Goal: Communication & Community: Participate in discussion

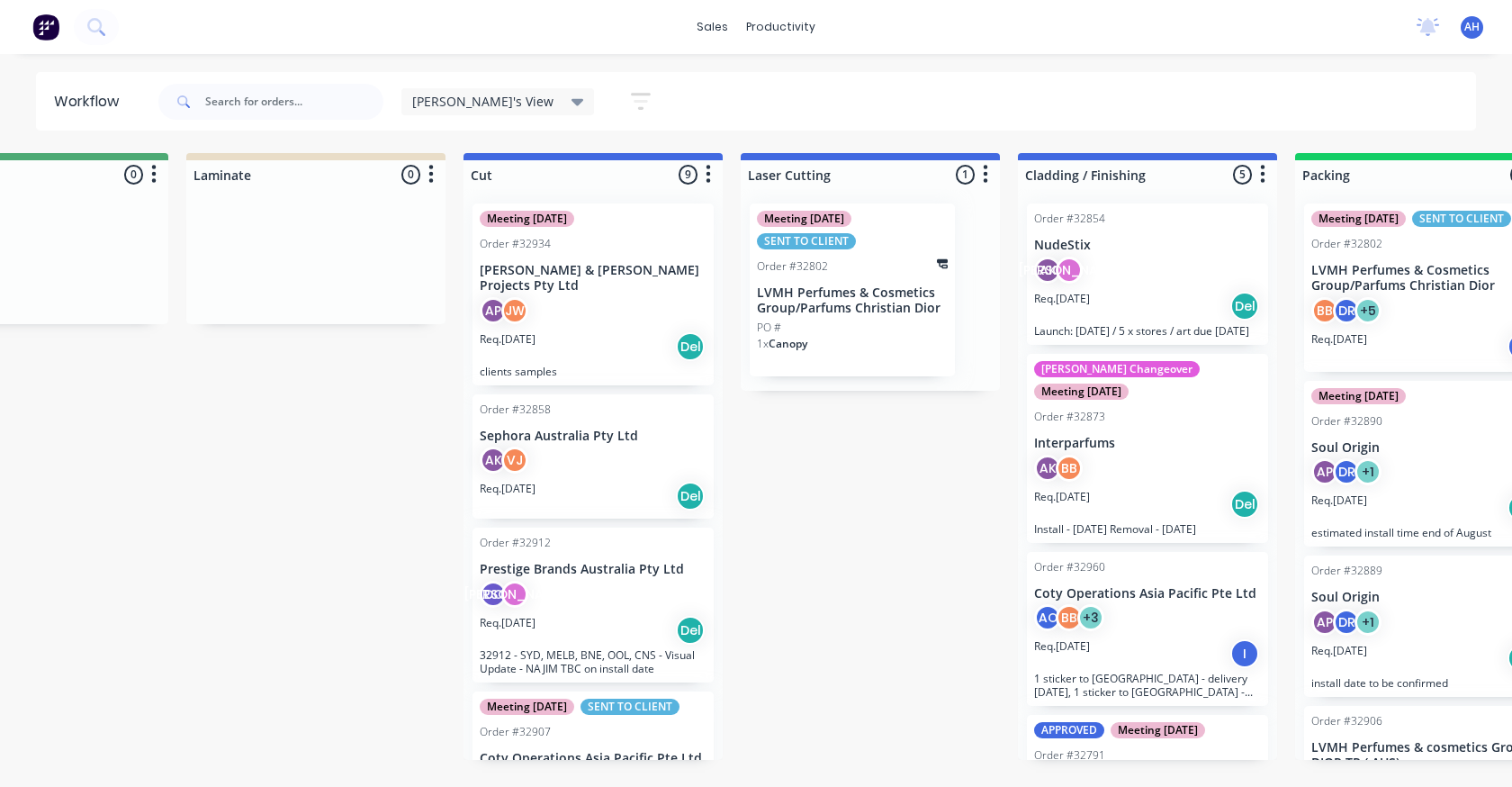
scroll to position [90, 0]
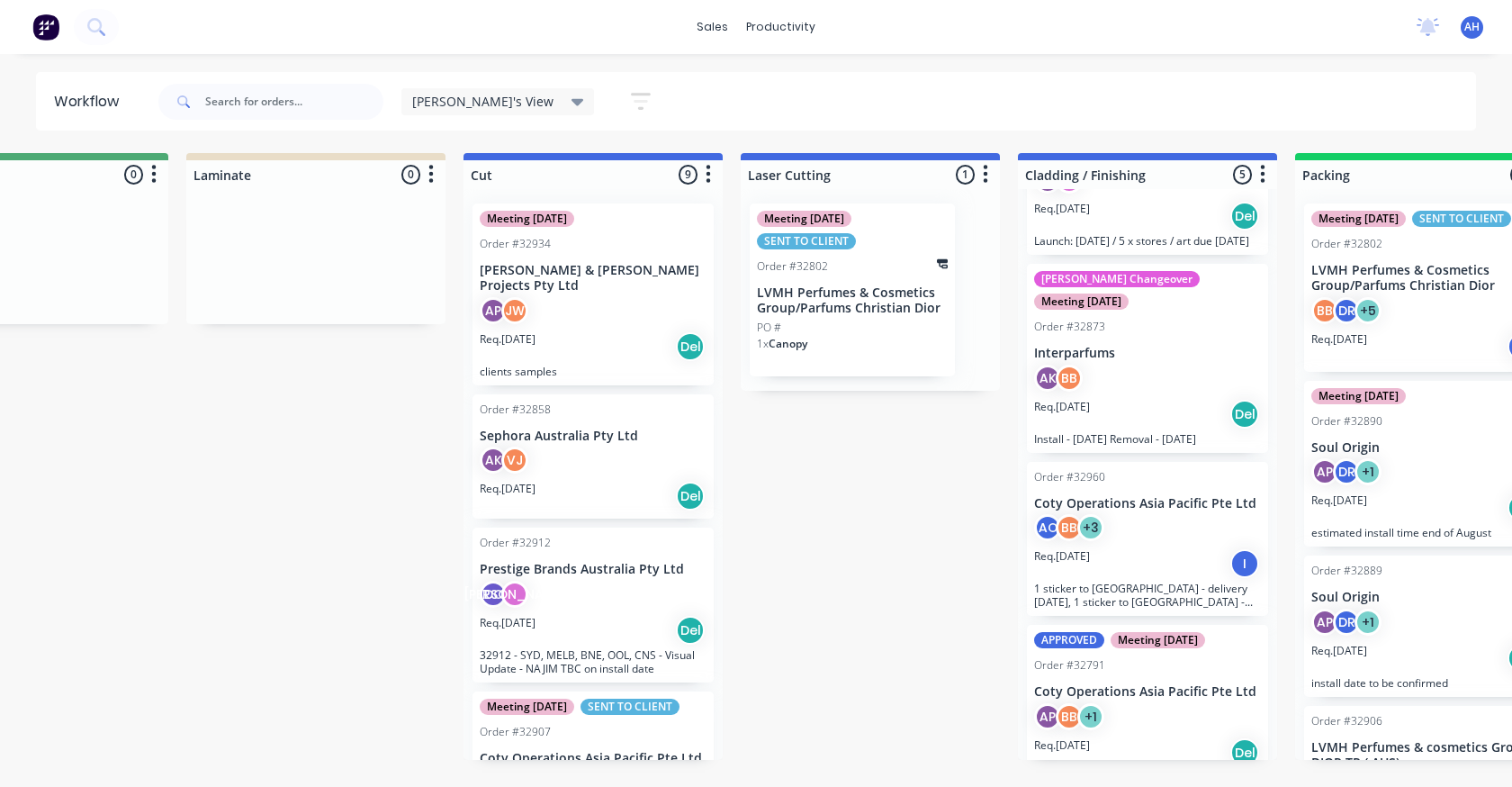
click at [572, 103] on icon at bounding box center [578, 102] width 13 height 7
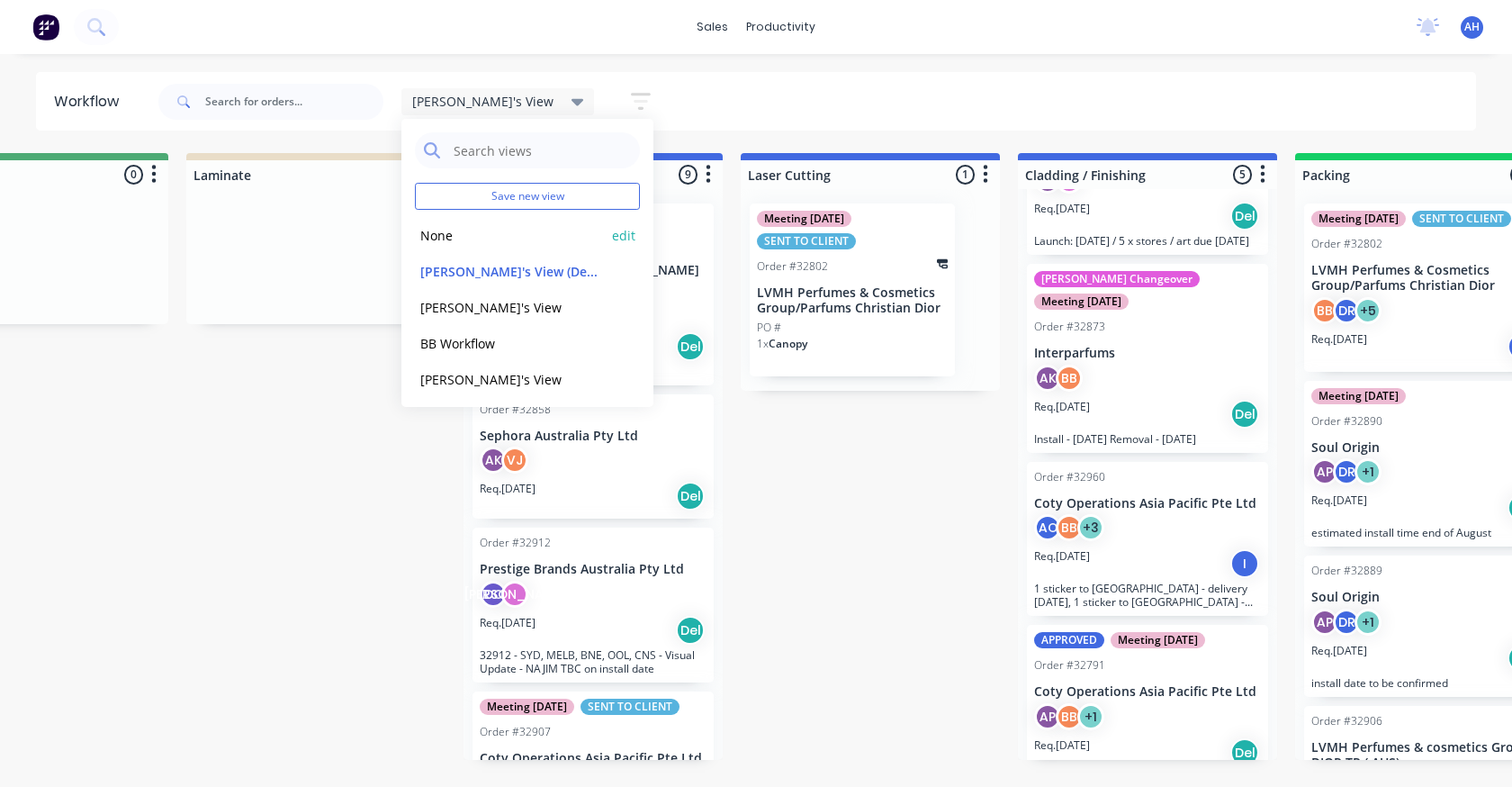
click at [460, 233] on button "None" at bounding box center [511, 235] width 192 height 21
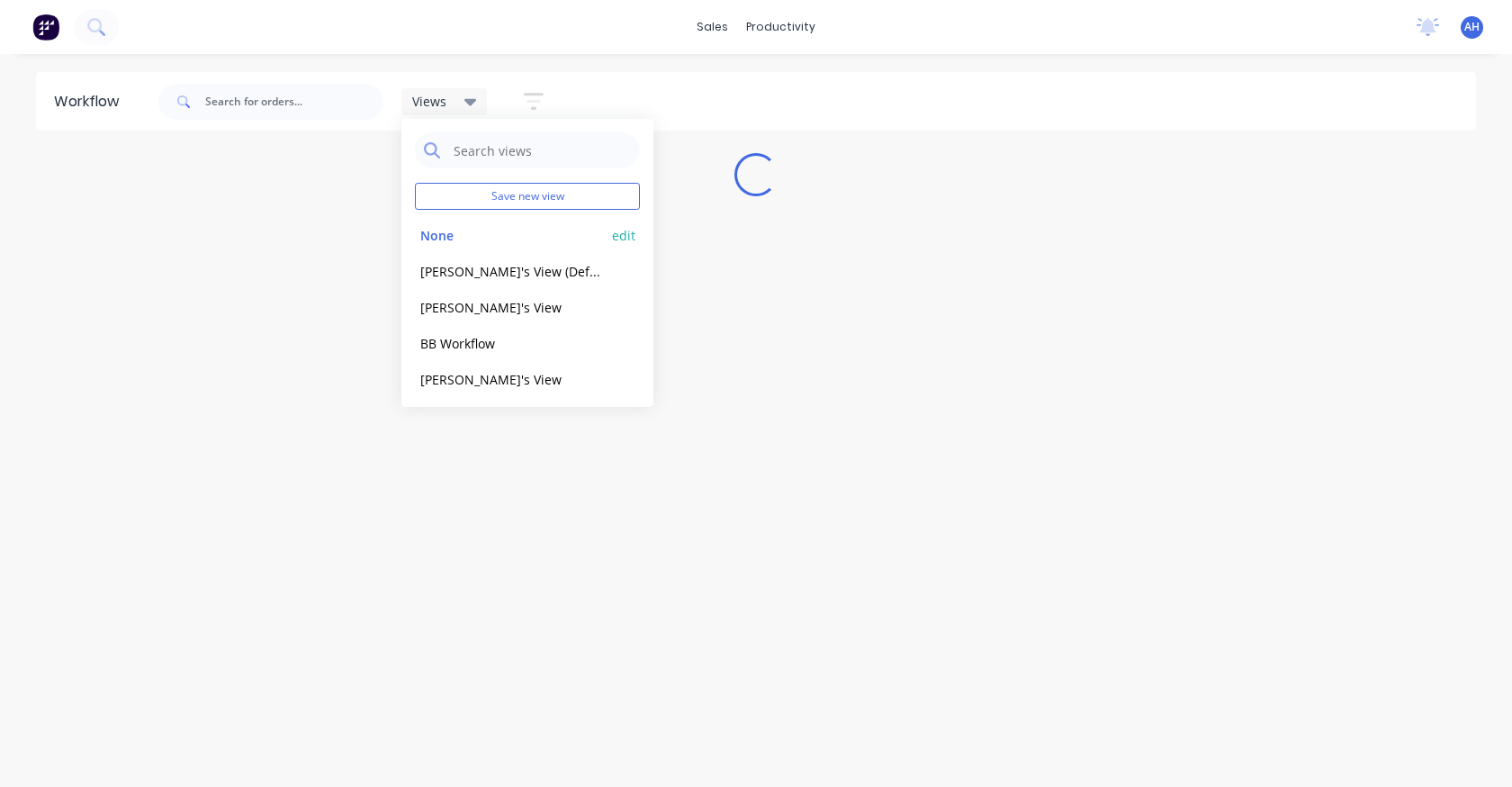
scroll to position [0, 0]
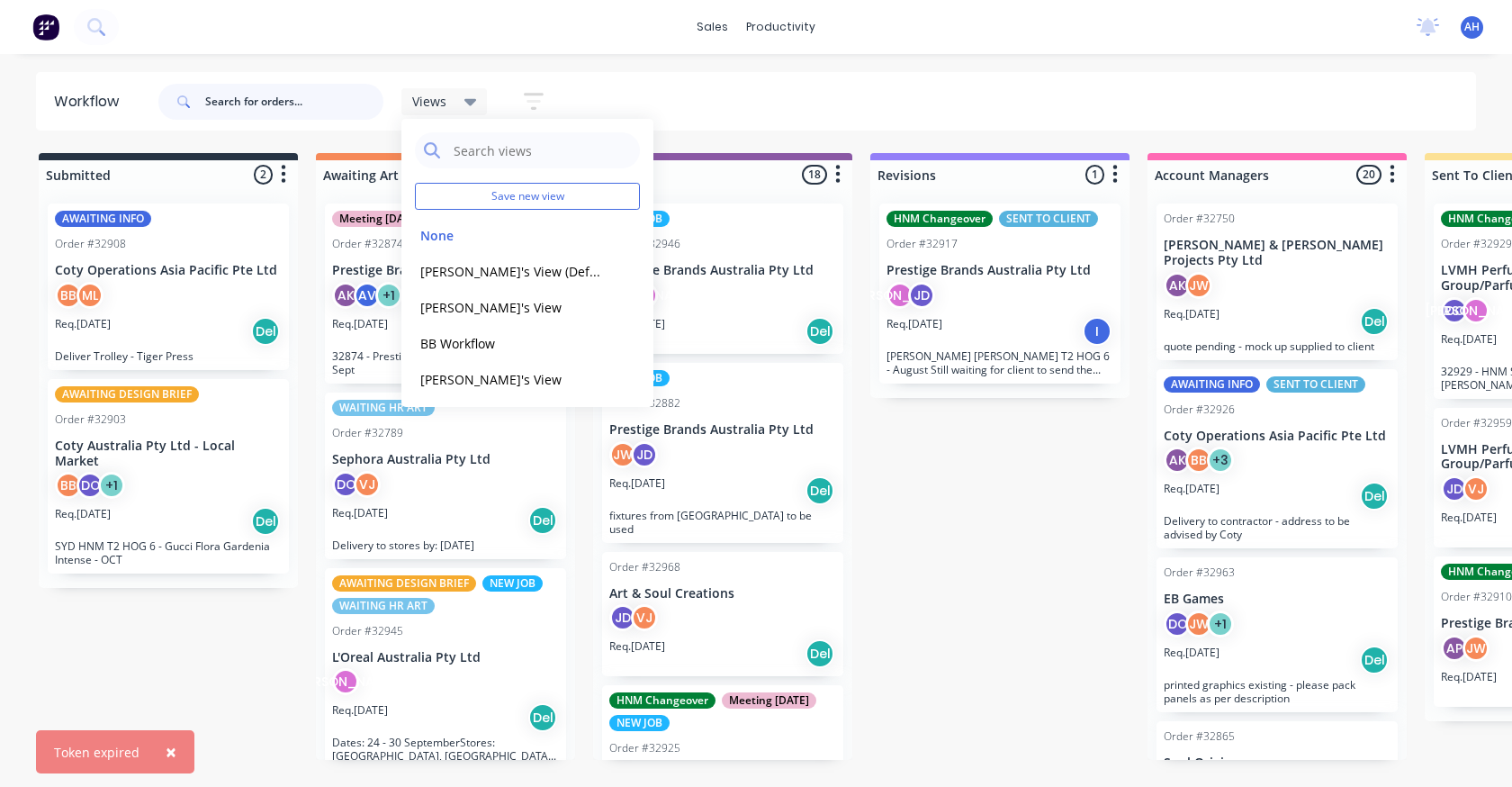
click at [301, 93] on input "text" at bounding box center [294, 102] width 178 height 36
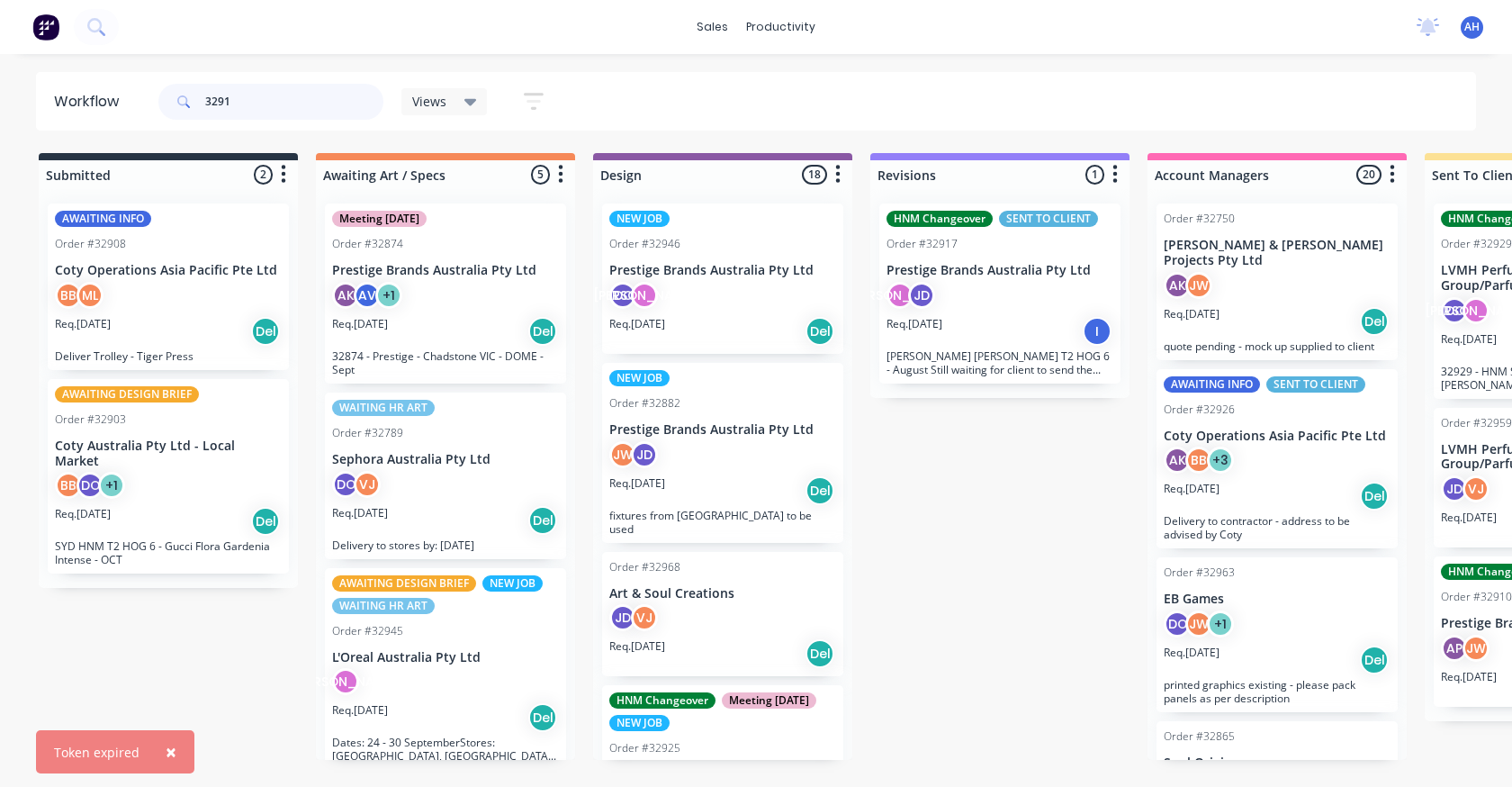
type input "32910"
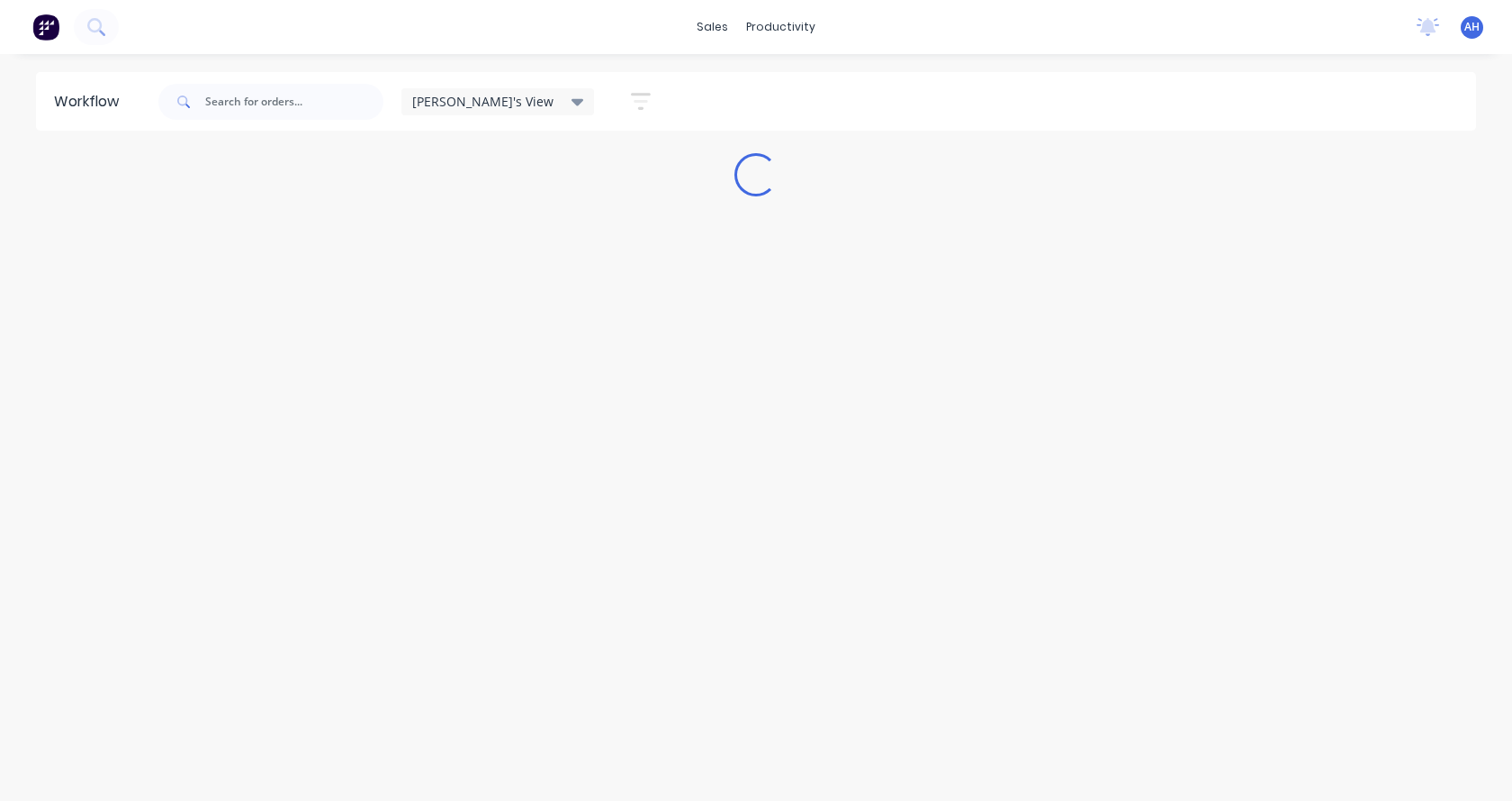
click at [491, 102] on div "[PERSON_NAME]'s View" at bounding box center [499, 102] width 172 height 16
click at [442, 238] on button "None" at bounding box center [511, 235] width 192 height 21
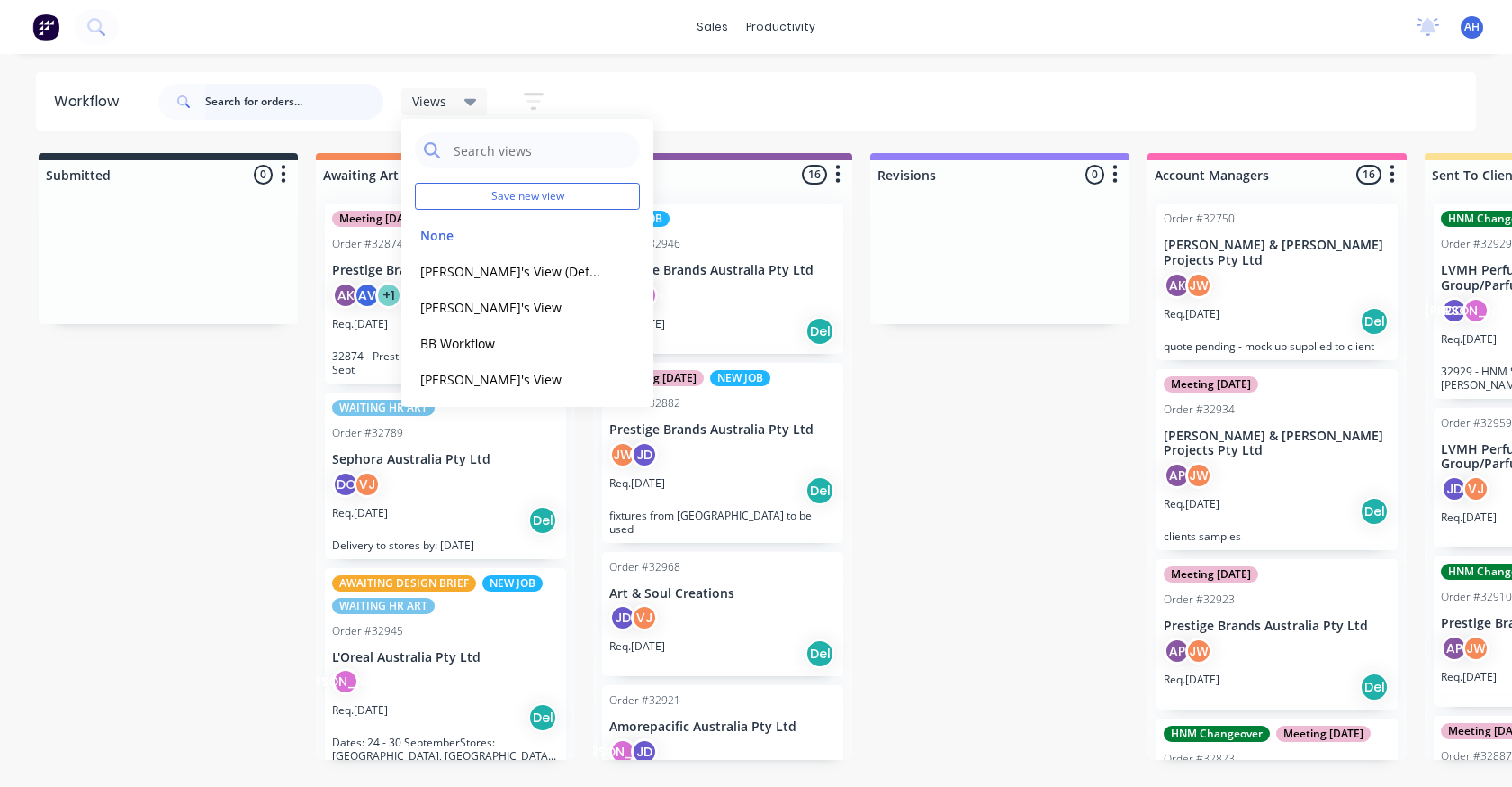
click at [230, 98] on input "text" at bounding box center [294, 102] width 178 height 36
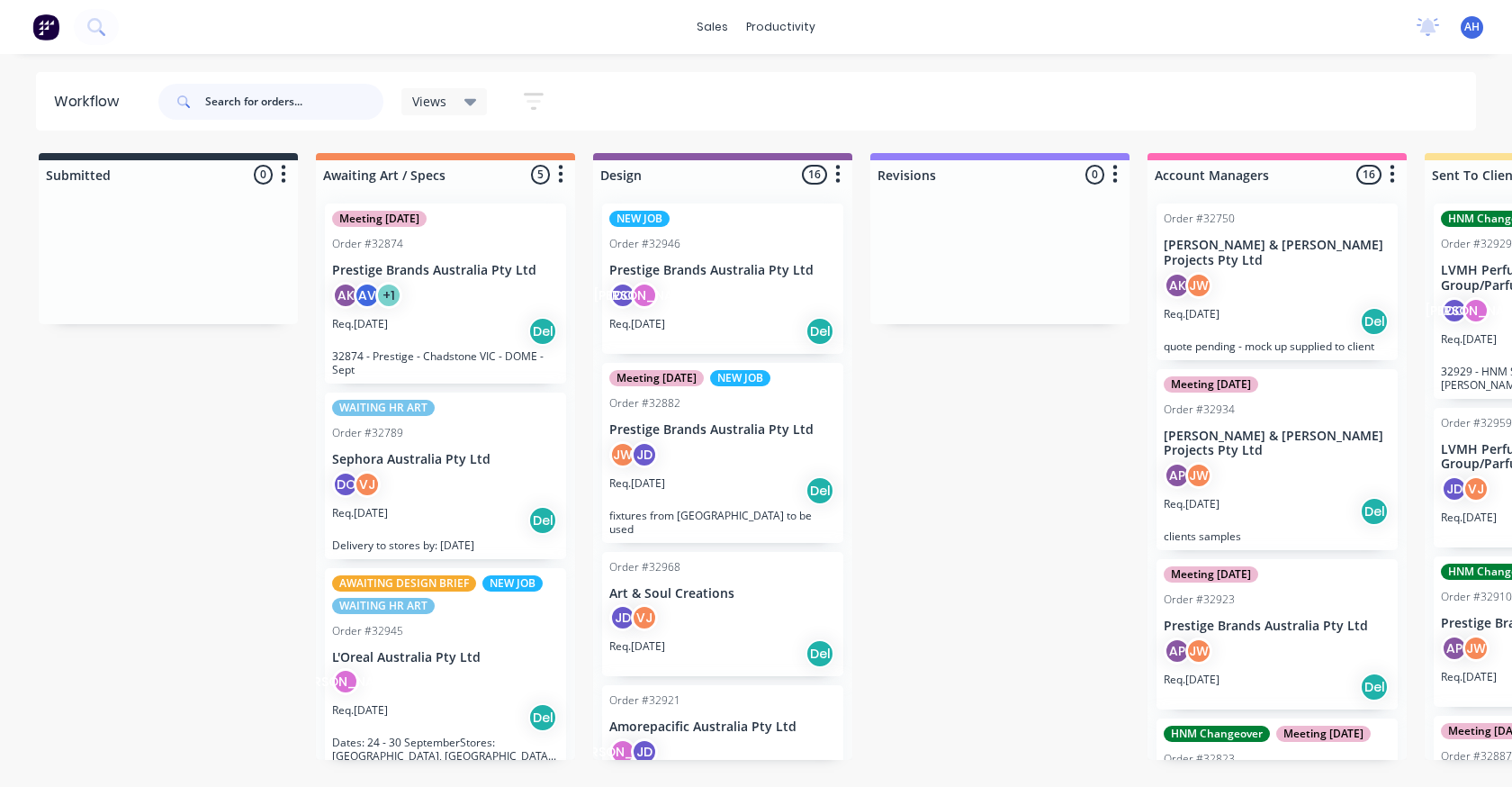
click at [231, 99] on input "text" at bounding box center [294, 102] width 178 height 36
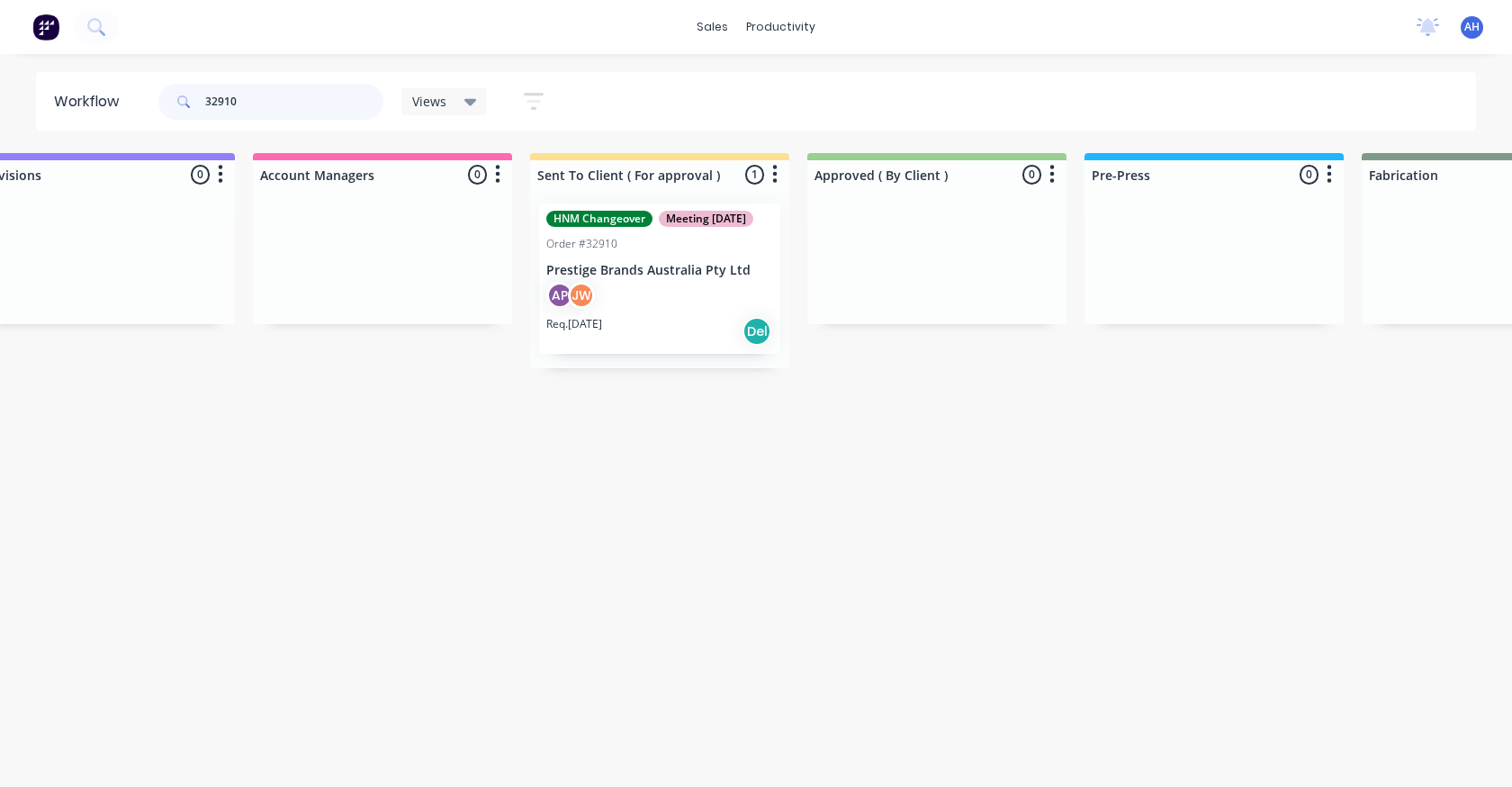
scroll to position [0, 926]
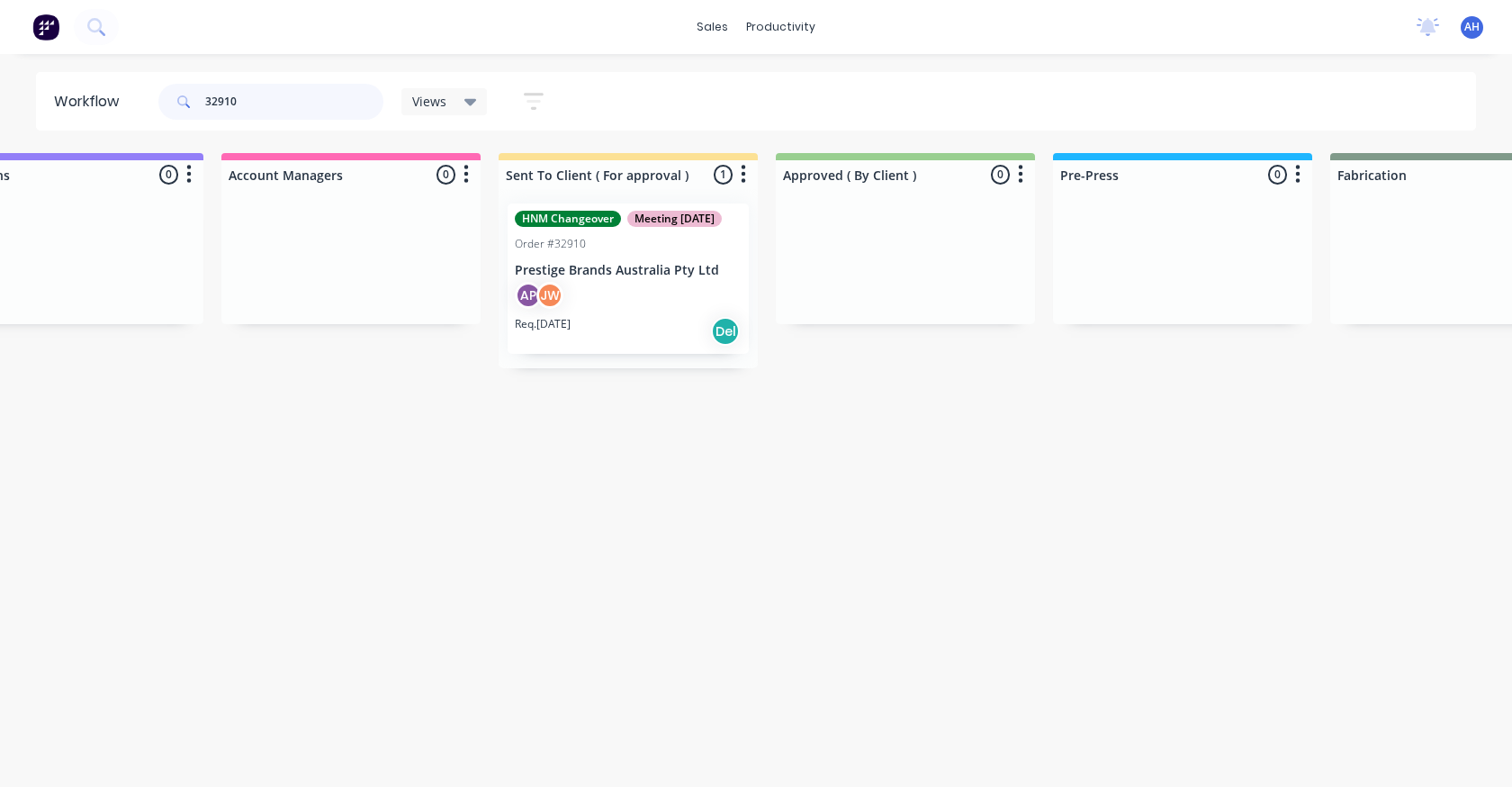
type input "32910"
click at [639, 309] on div "AP JW" at bounding box center [627, 299] width 227 height 35
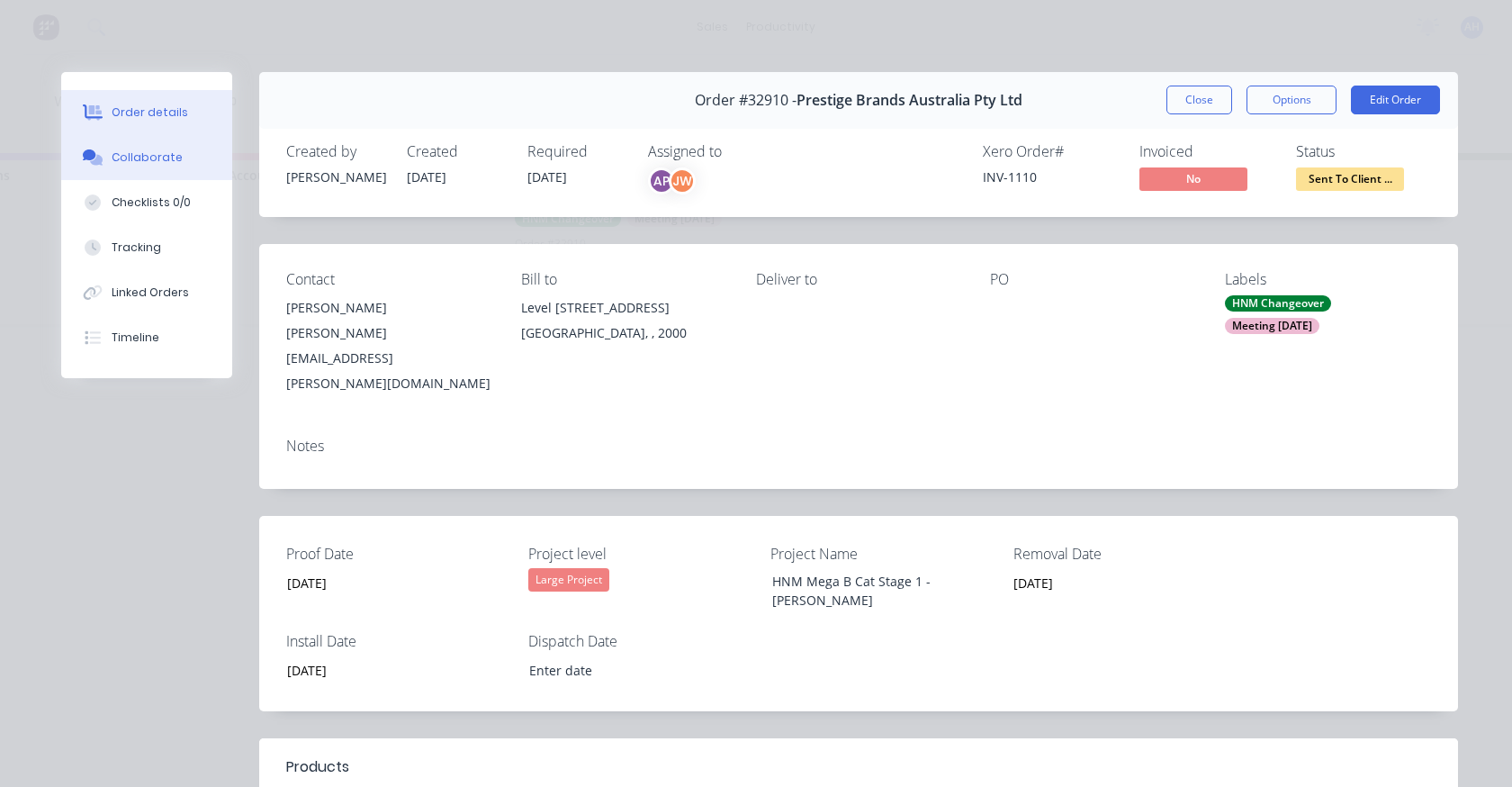
click at [147, 155] on div "Collaborate" at bounding box center [147, 157] width 71 height 16
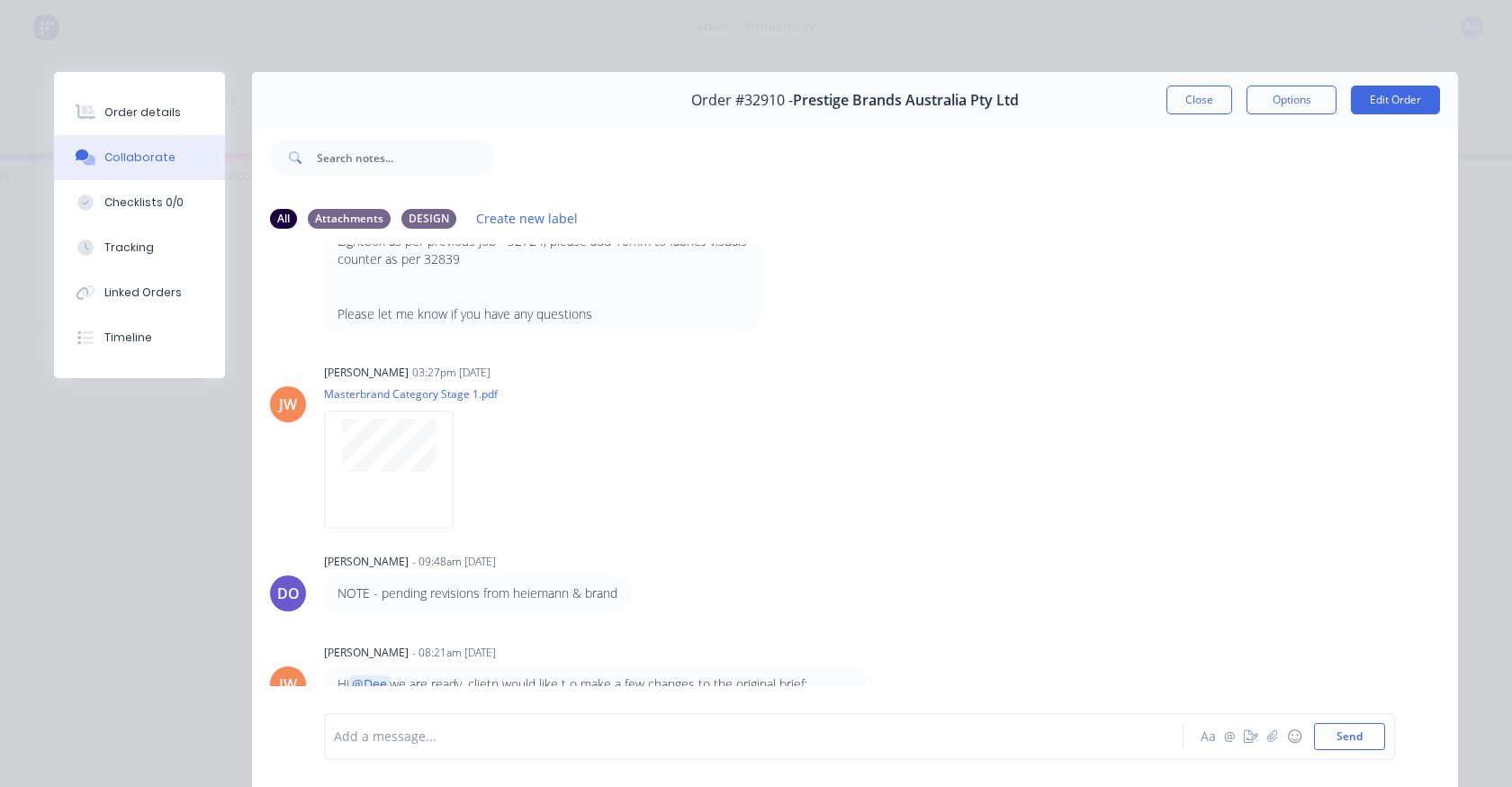
scroll to position [180, 0]
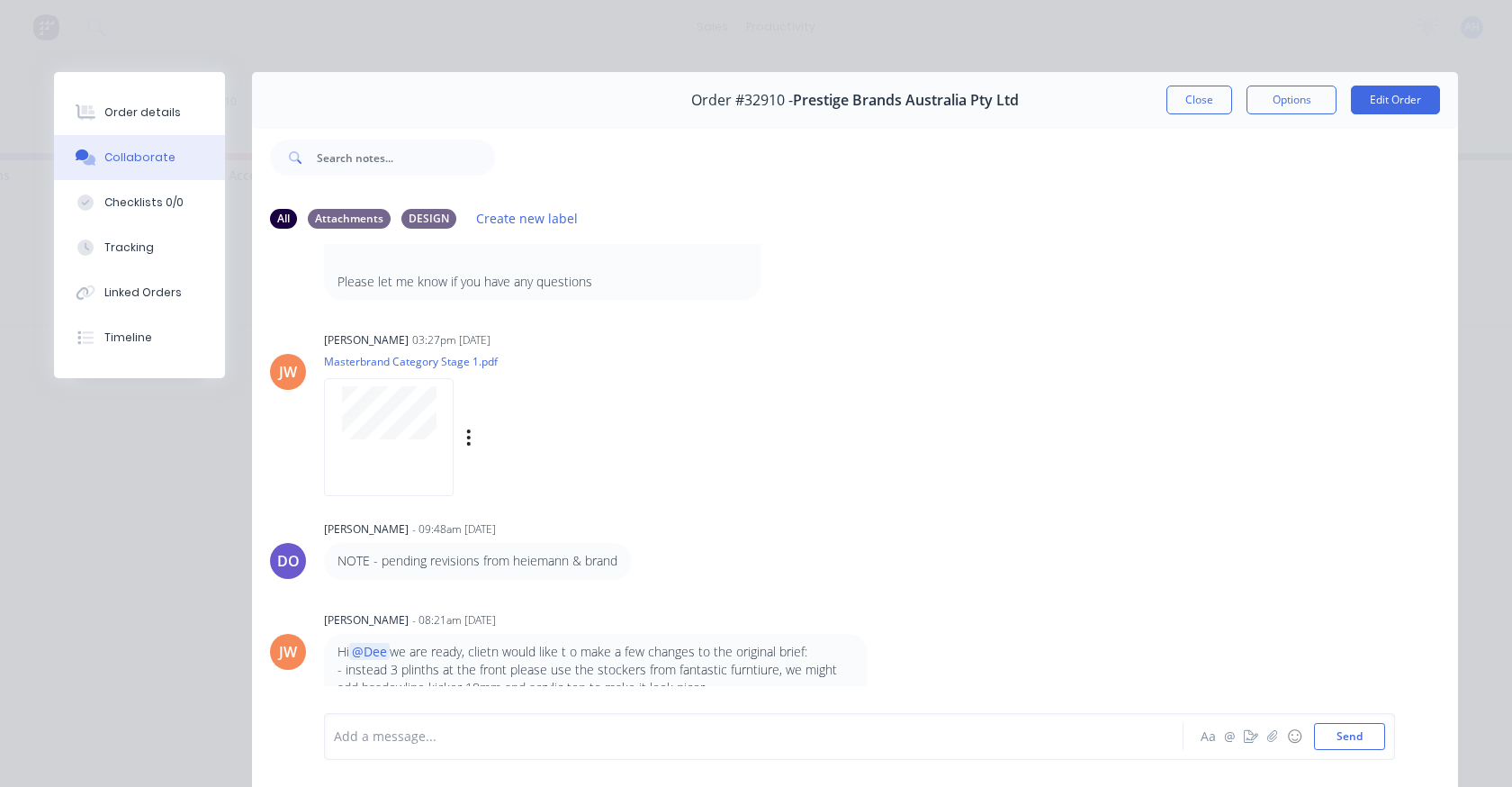
click at [975, 474] on div "JW Jaklin Wantuch 03:27pm 01/08/25 Masterbrand Category Stage 1.pdf Labels Down…" at bounding box center [855, 408] width 1206 height 162
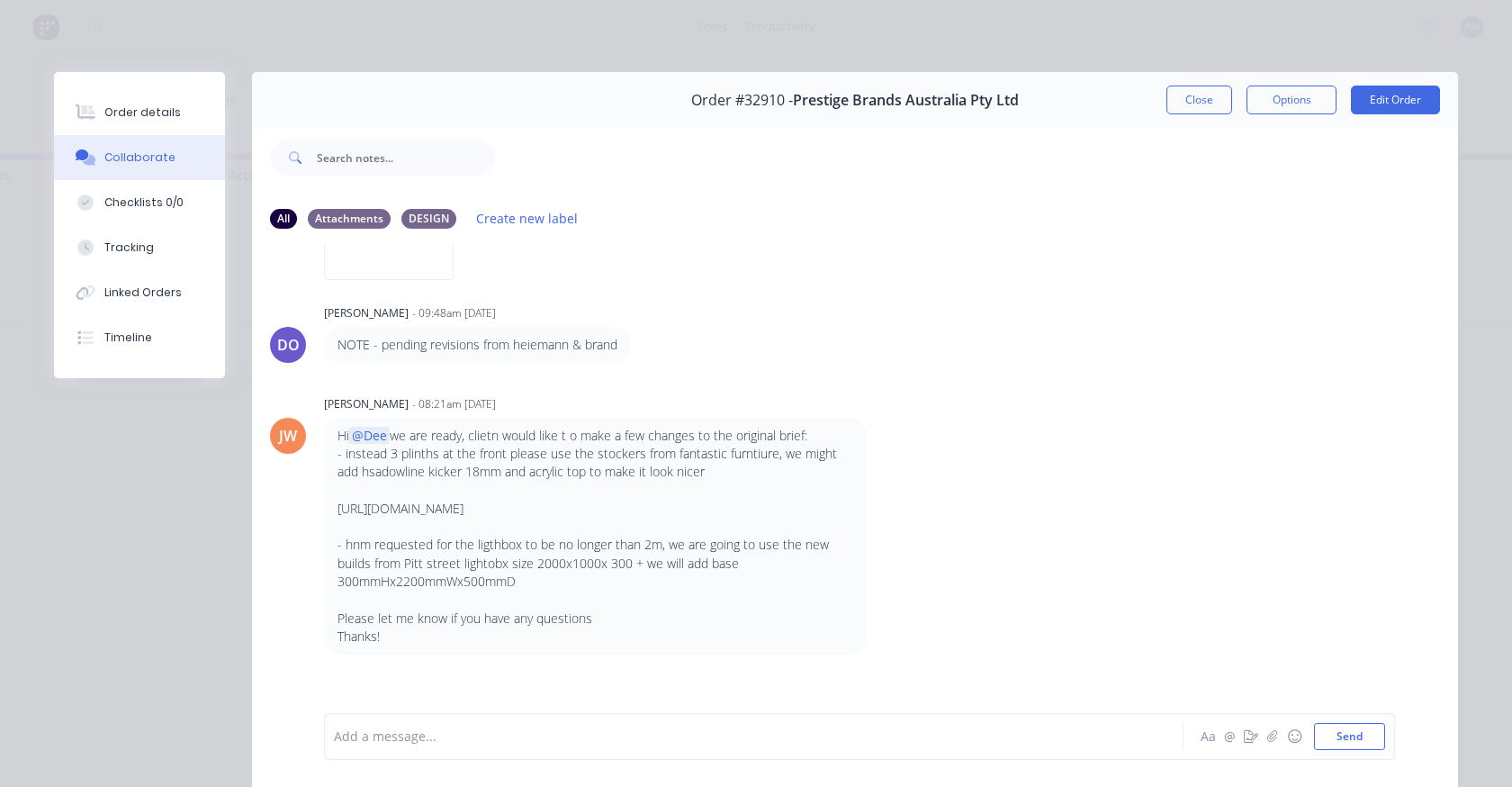
scroll to position [450, 0]
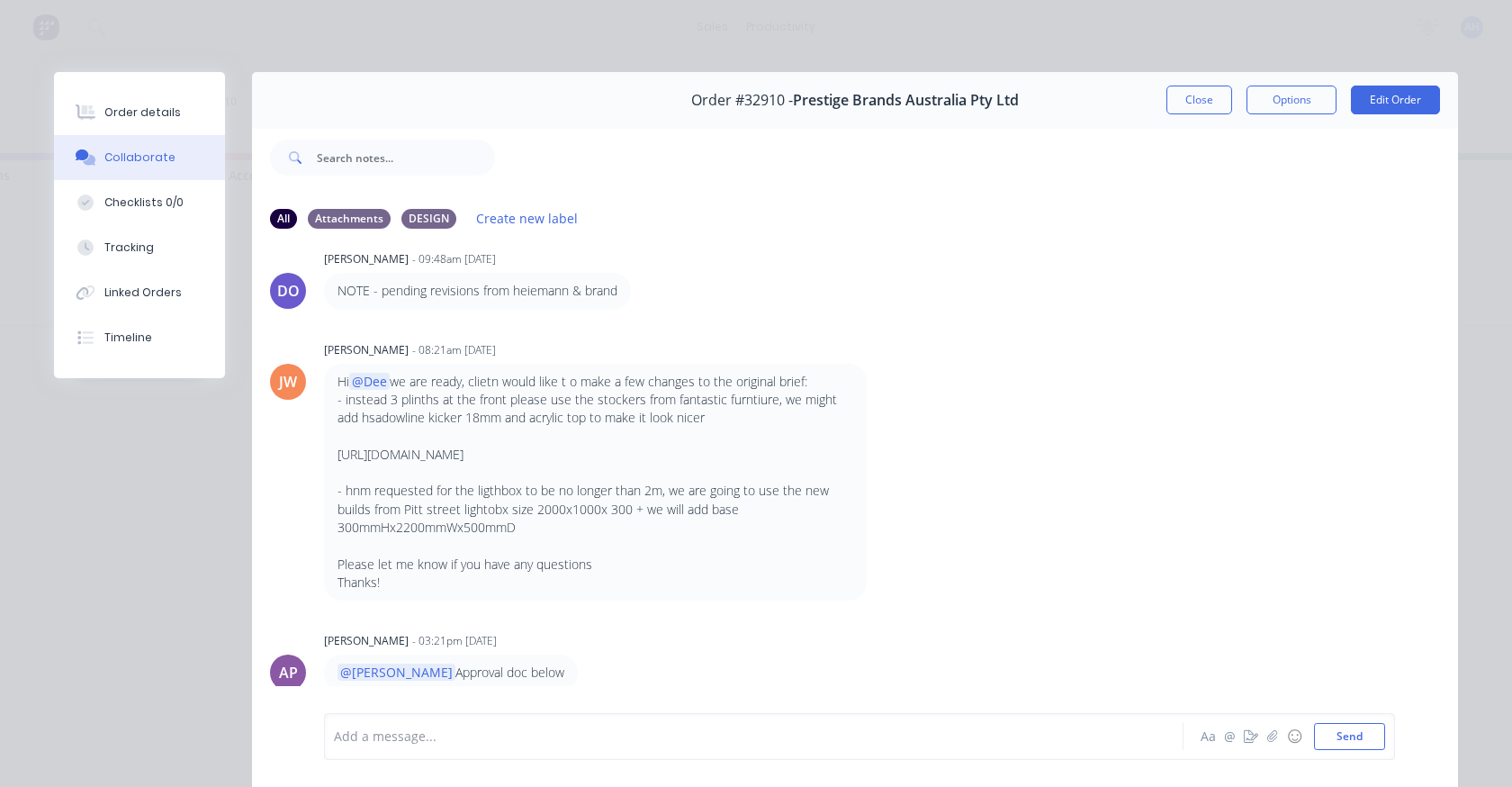
click at [823, 455] on p "https://www.fantasticfurniture.com.au/alfa-3-shelf-white-cabinet/p/AFAUTI3SHOOO…" at bounding box center [595, 454] width 516 height 18
click at [1049, 386] on div "JW Jaklin Wantuch - 08:21am 07/08/25 Hi @Dee we are ready, clietn would like t …" at bounding box center [855, 468] width 1206 height 264
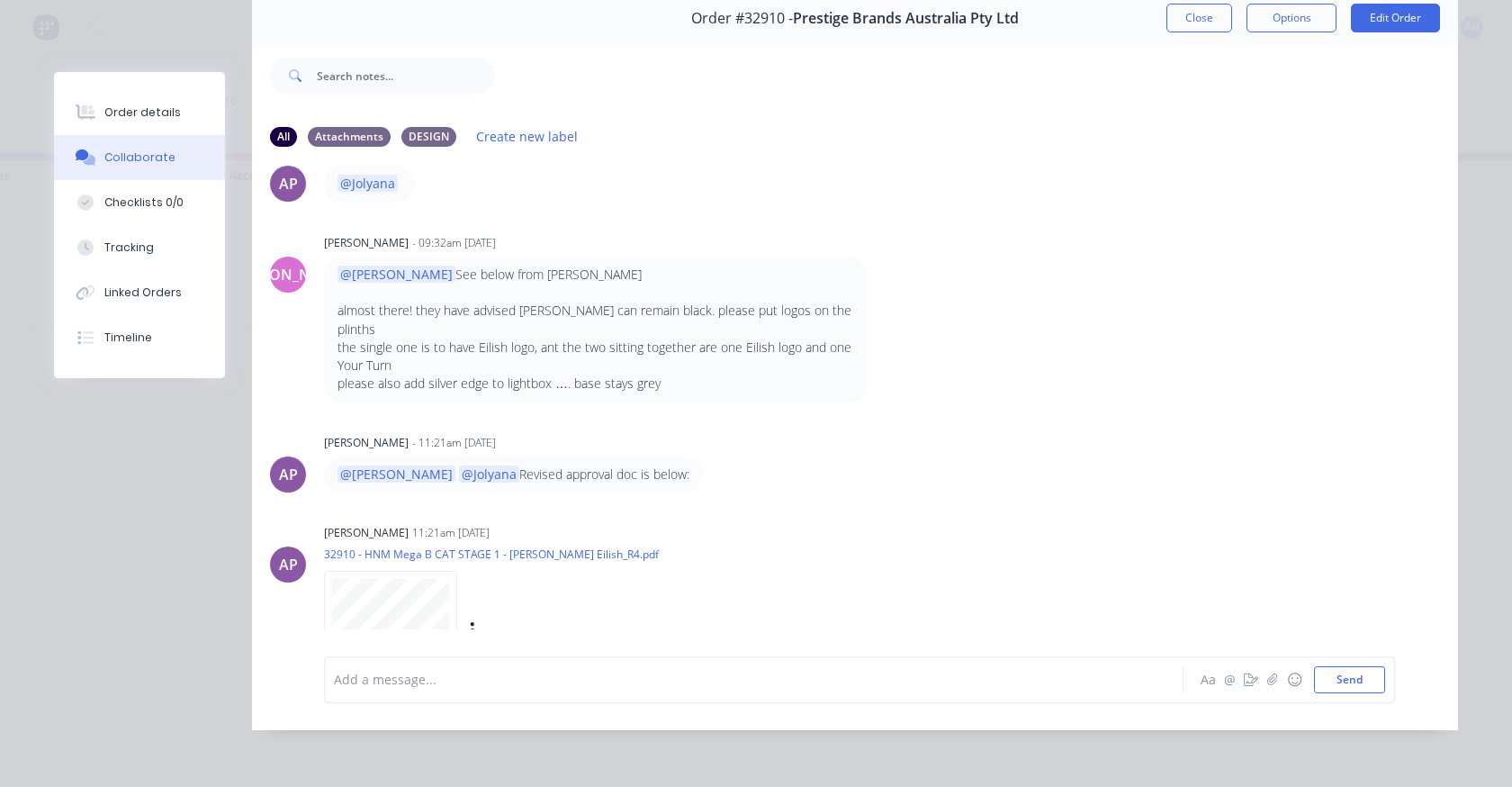
scroll to position [95, 0]
